Goal: Find specific page/section: Find specific page/section

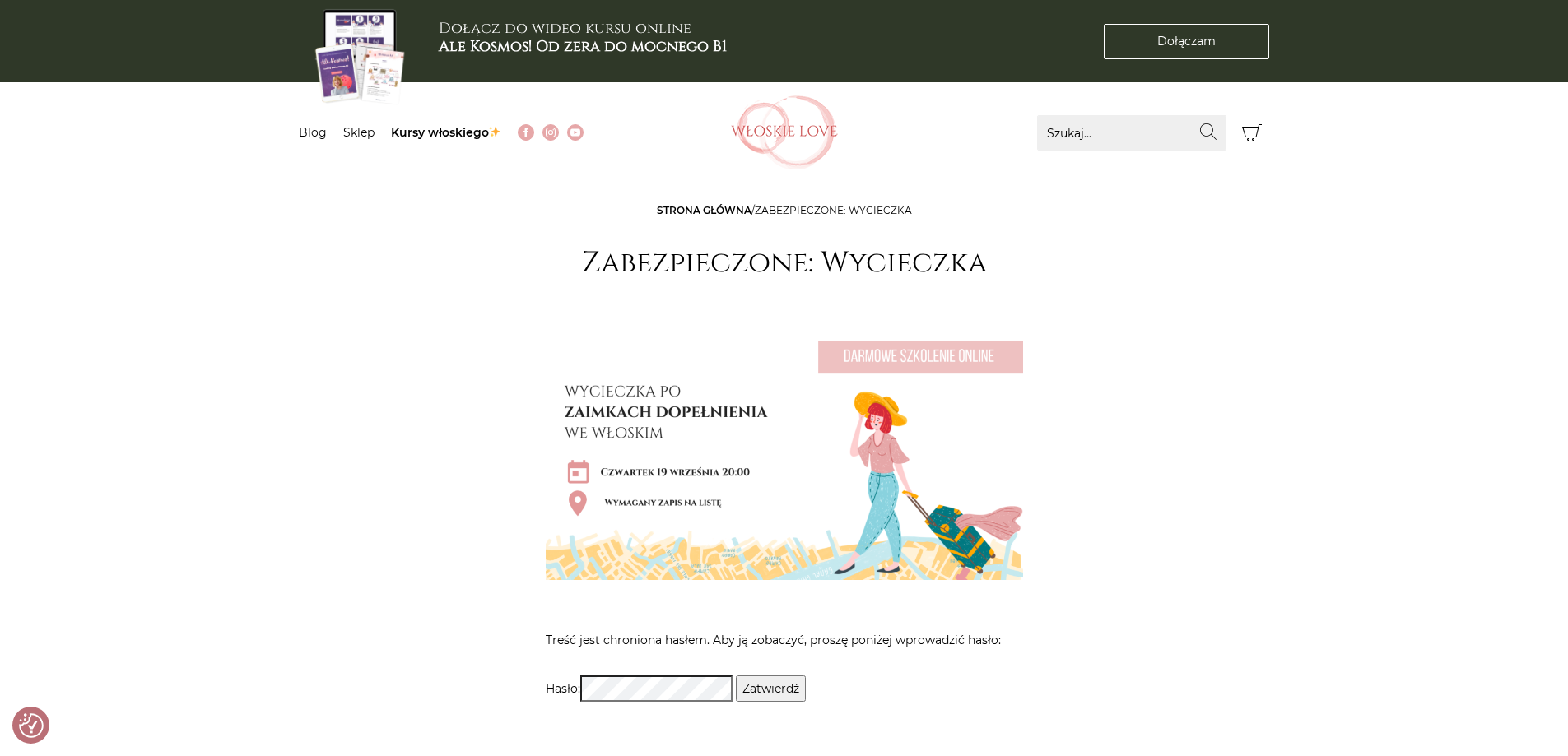
click at [783, 693] on input "Zatwierdź" at bounding box center [771, 689] width 70 height 27
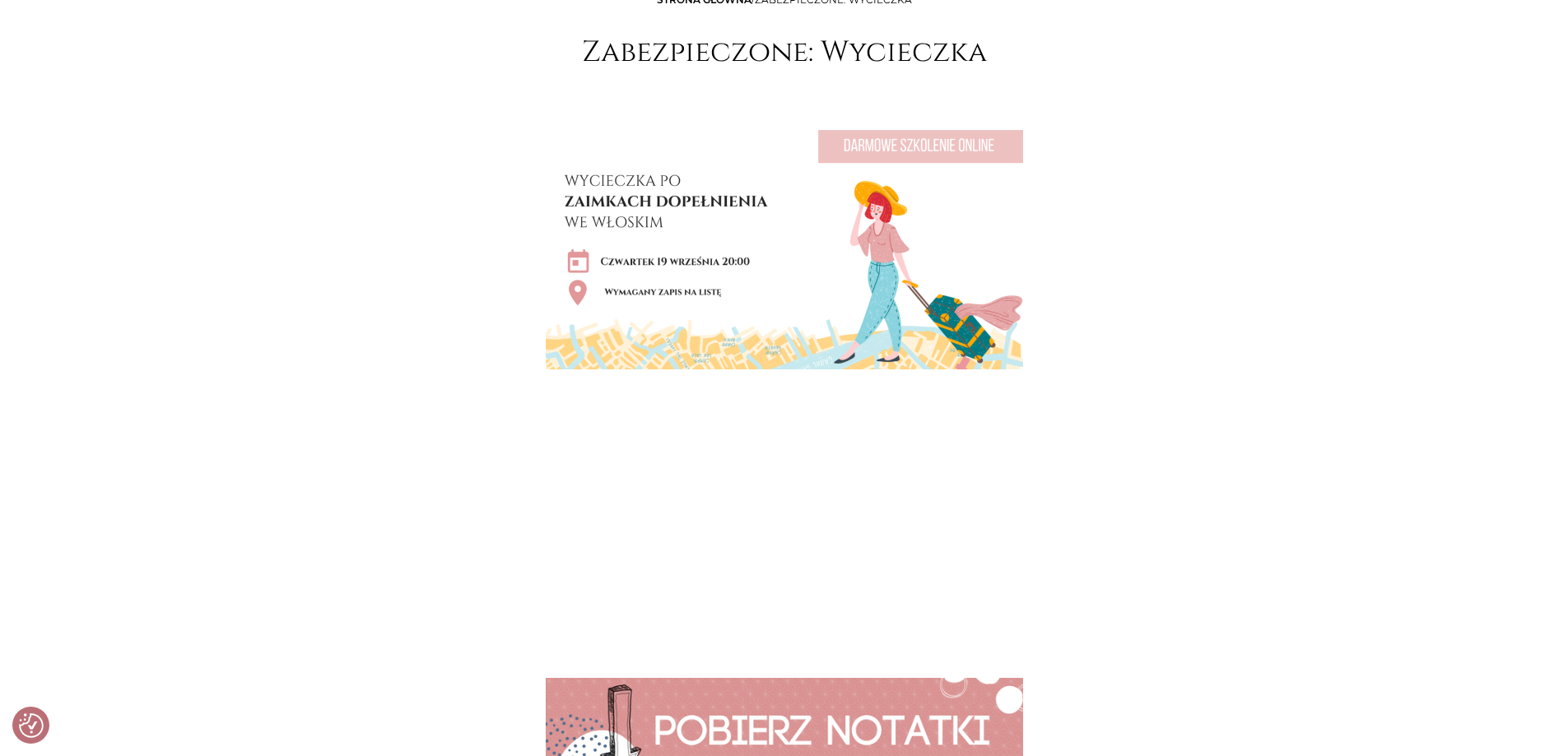
scroll to position [247, 0]
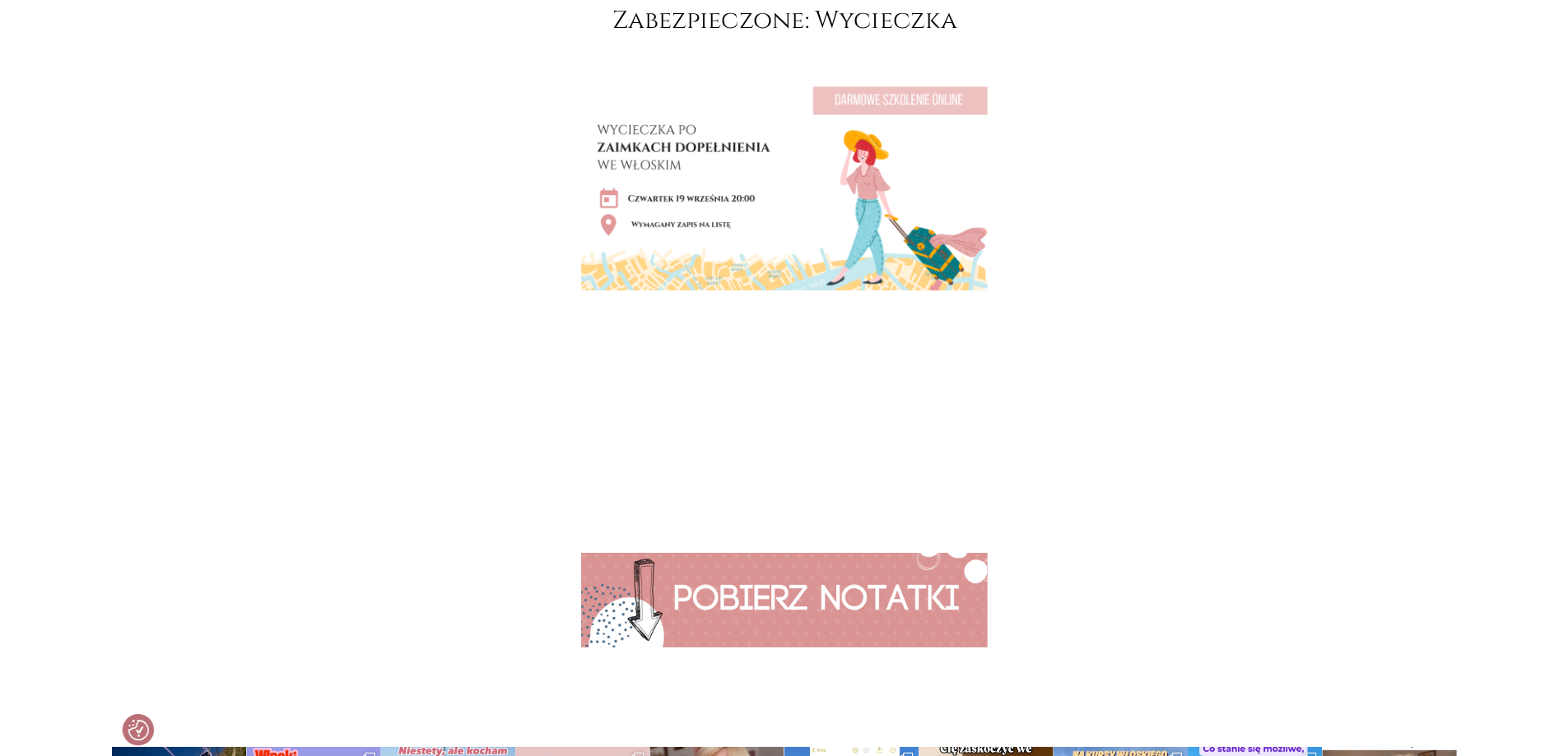
scroll to position [329, 0]
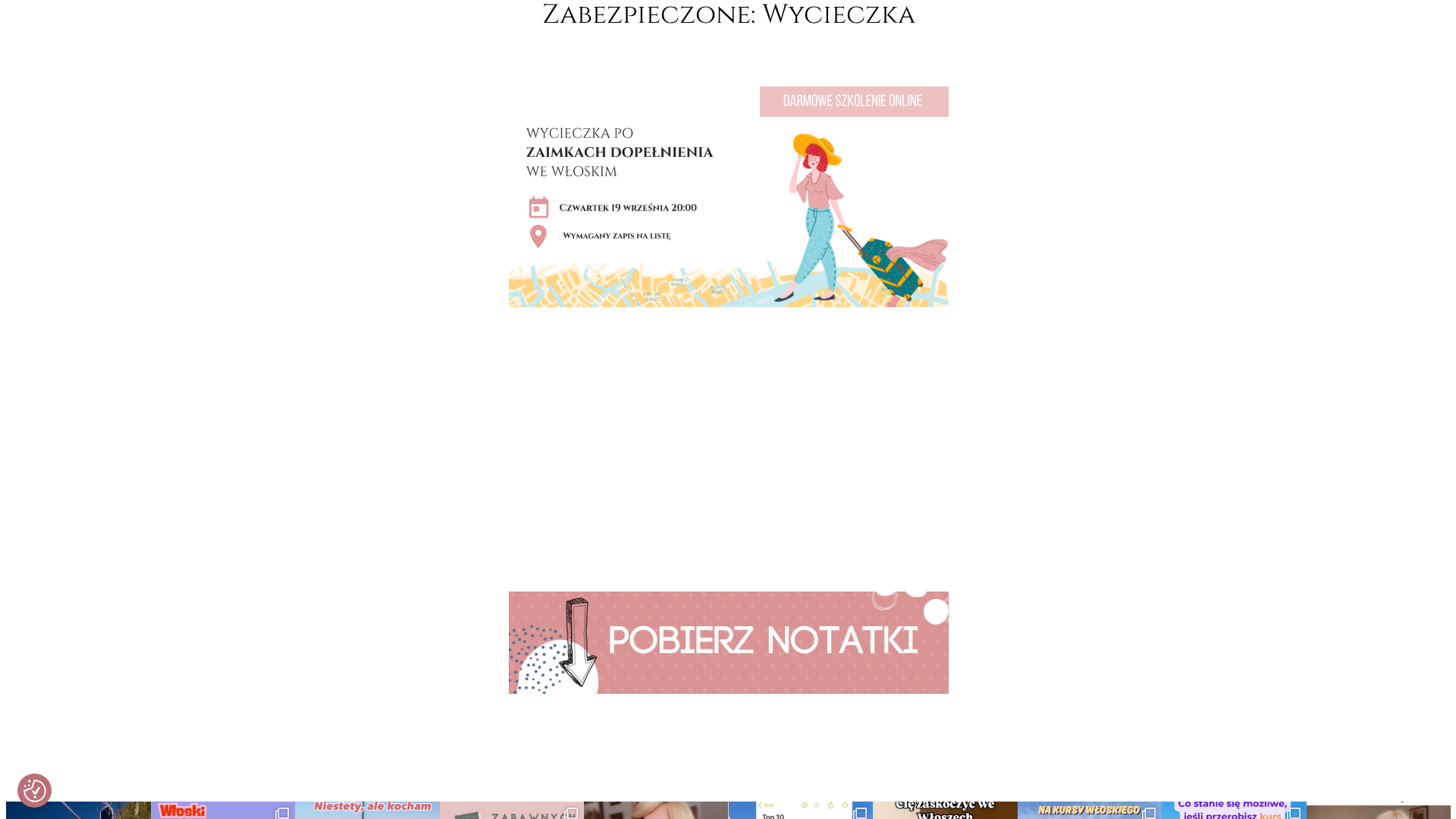
scroll to position [219, 0]
